Goal: Task Accomplishment & Management: Manage account settings

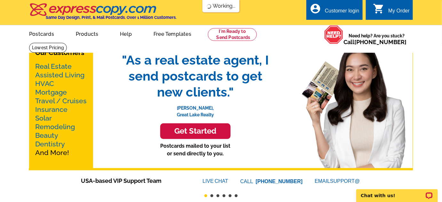
click at [342, 11] on div "Customer login" at bounding box center [342, 12] width 35 height 9
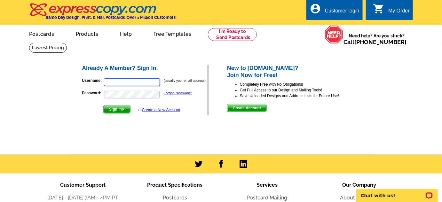
click at [134, 81] on input "Username:" at bounding box center [132, 82] width 56 height 8
type input "chris@lakenetmi.com"
click at [103, 105] on button "Sign In" at bounding box center [116, 109] width 27 height 8
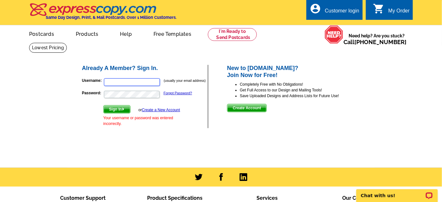
click at [140, 85] on input "Username:" at bounding box center [132, 82] width 56 height 8
type input "chris@lakenetmi.com"
click at [103, 105] on button "Sign In" at bounding box center [116, 109] width 27 height 8
click at [134, 81] on input "Username:" at bounding box center [132, 82] width 56 height 8
type input "chris@lakenetmi.com"
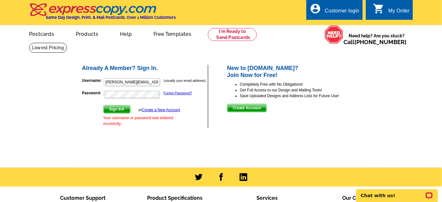
click at [129, 100] on form "Username: chris@lakenetmi.com (usually your email address) Password: Forgot Pas…" at bounding box center [145, 101] width 126 height 52
click at [103, 105] on button "Sign In" at bounding box center [116, 109] width 27 height 8
